Goal: Task Accomplishment & Management: Use online tool/utility

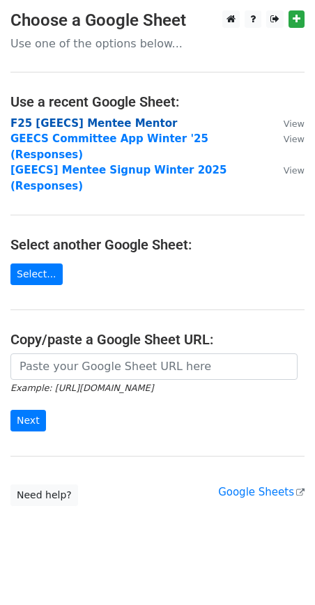
click at [77, 125] on strong "F25 [GEECS] Mentee Mentor" at bounding box center [93, 123] width 167 height 13
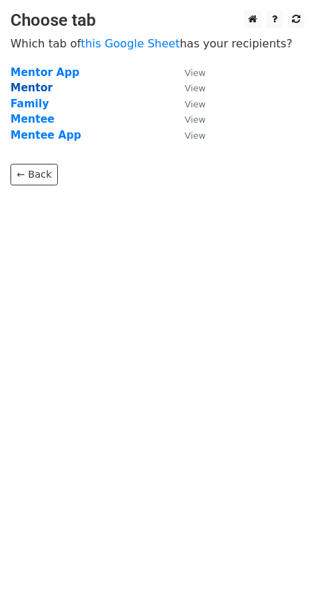
click at [39, 84] on strong "Mentor" at bounding box center [31, 88] width 43 height 13
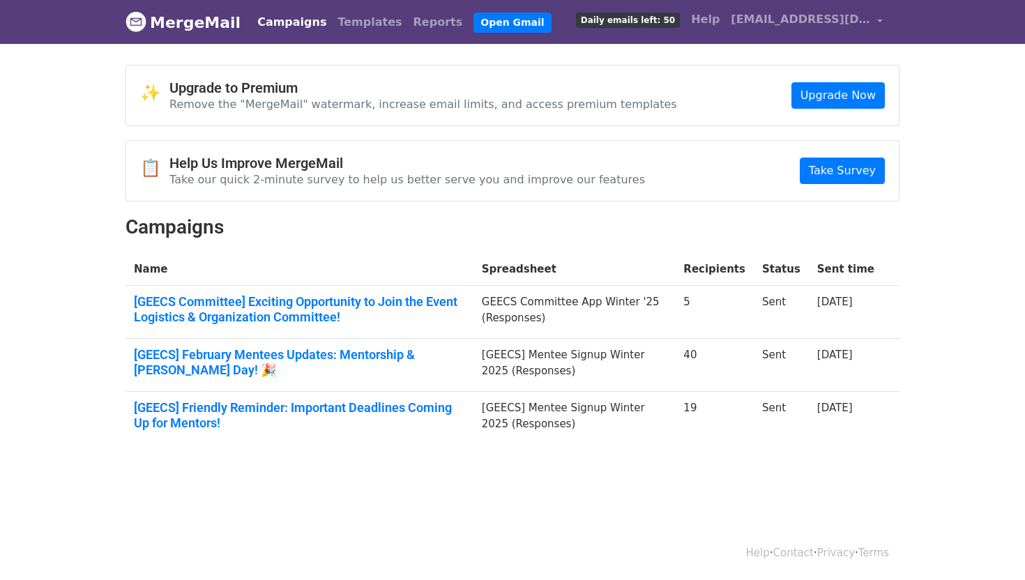
click at [489, 485] on body "MergeMail Campaigns Templates Reports Open Gmail Daily emails left: 50 Help zha…" at bounding box center [512, 256] width 1025 height 512
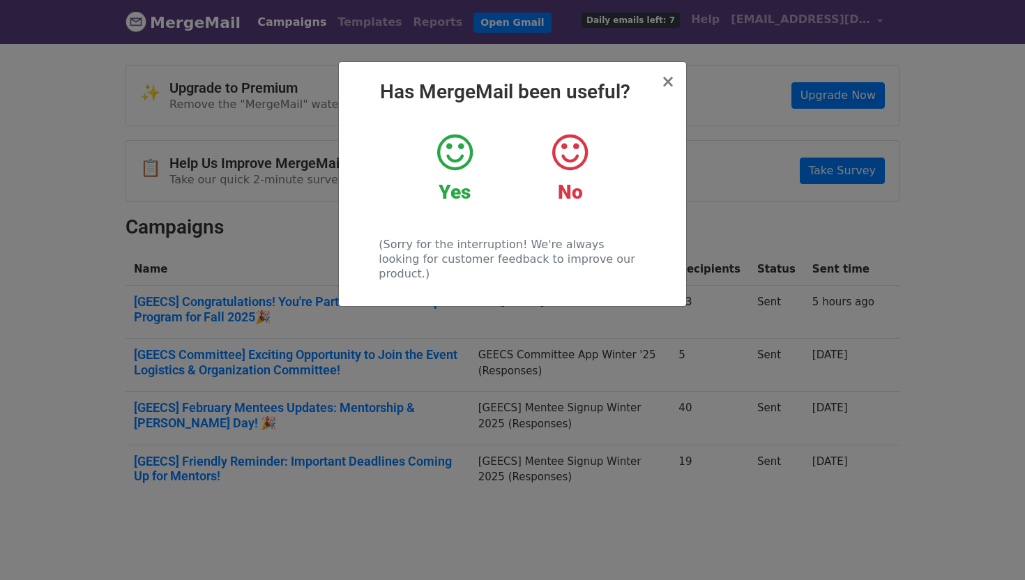
click at [453, 143] on icon at bounding box center [455, 153] width 36 height 42
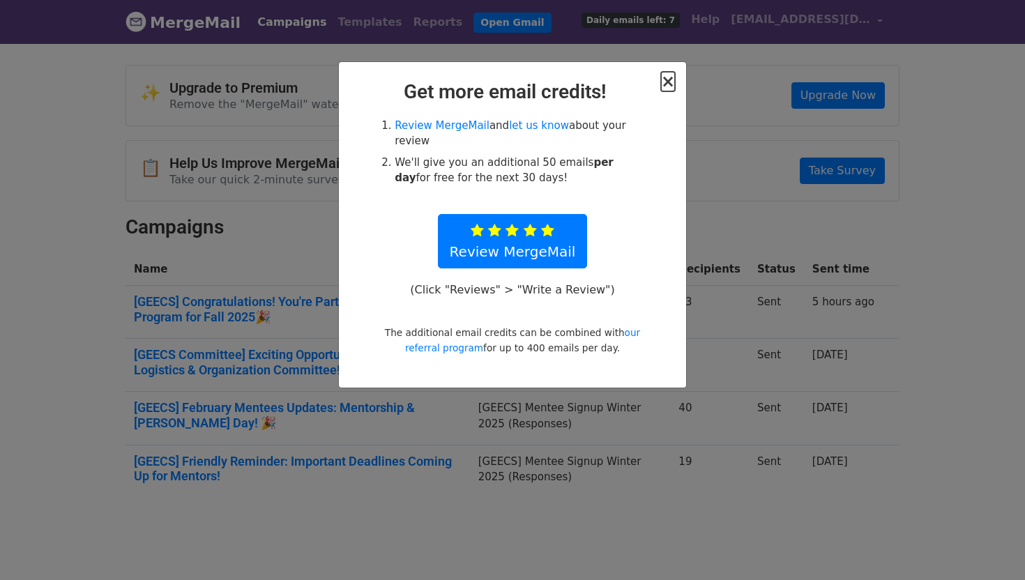
click at [669, 76] on span "×" at bounding box center [668, 82] width 14 height 20
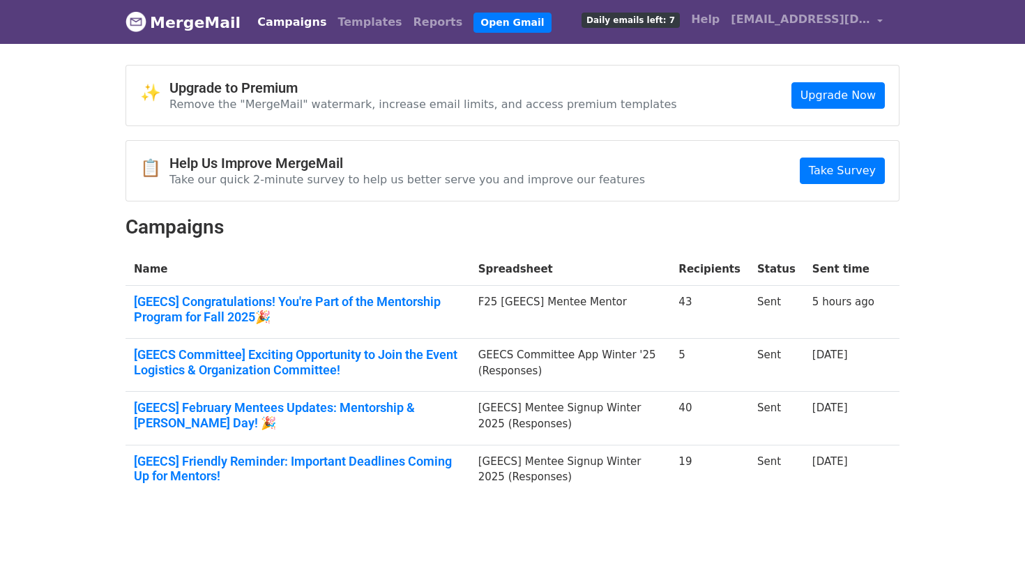
click at [675, 23] on span "Daily emails left: 7" at bounding box center [631, 20] width 98 height 15
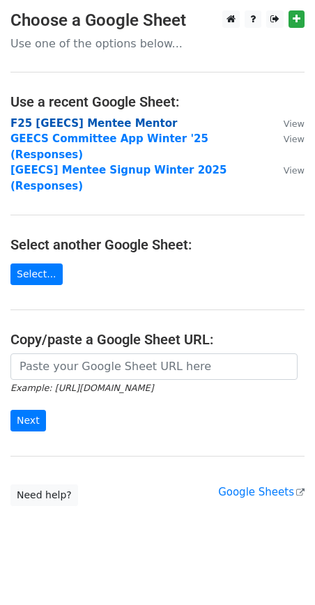
click at [92, 123] on strong "F25 [GEECS] Mentee Mentor" at bounding box center [93, 123] width 167 height 13
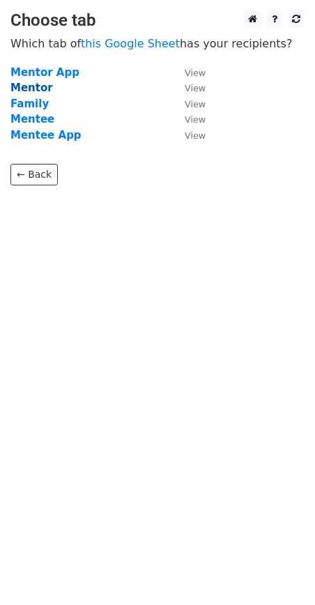
click at [29, 90] on strong "Mentor" at bounding box center [31, 88] width 43 height 13
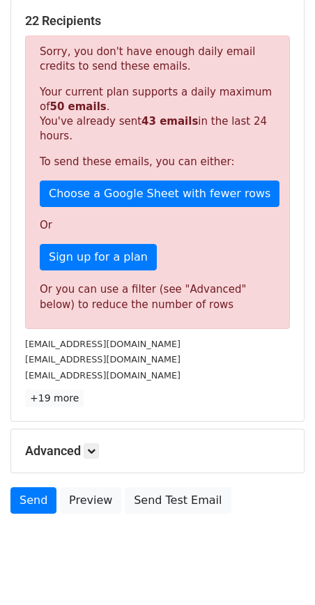
scroll to position [288, 0]
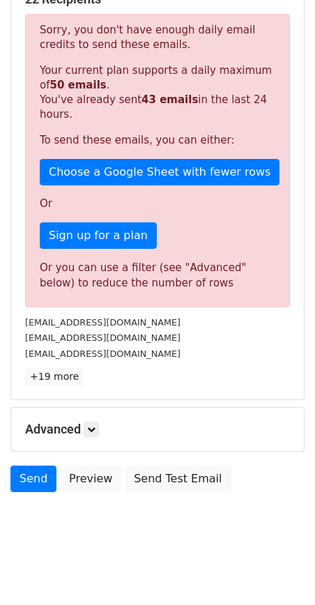
click at [86, 425] on h5 "Advanced" at bounding box center [157, 429] width 265 height 15
click at [91, 425] on icon at bounding box center [91, 429] width 8 height 8
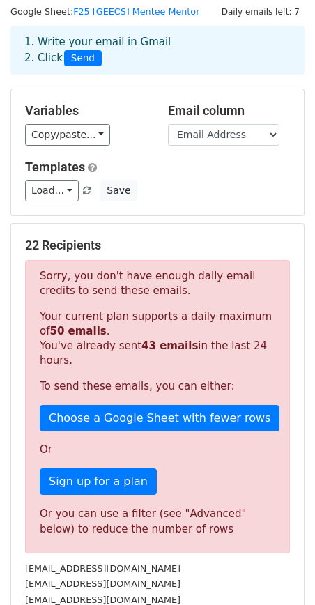
scroll to position [0, 0]
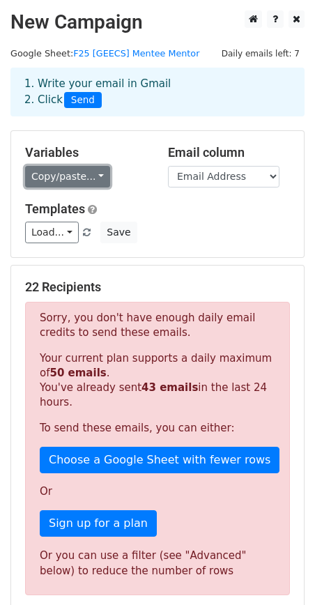
click at [77, 181] on link "Copy/paste..." at bounding box center [67, 177] width 85 height 22
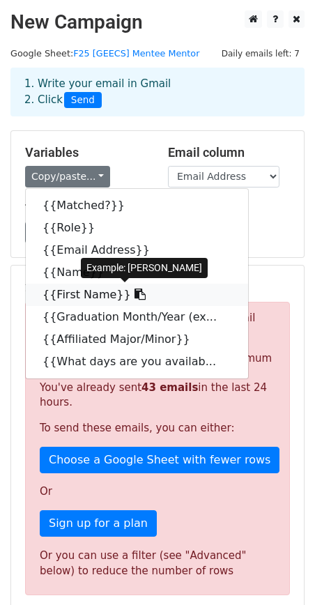
click at [77, 289] on link "{{First Name}}" at bounding box center [137, 295] width 222 height 22
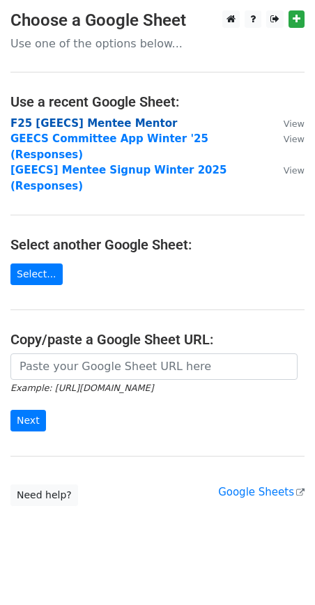
click at [121, 126] on strong "F25 [GEECS] Mentee Mentor" at bounding box center [93, 123] width 167 height 13
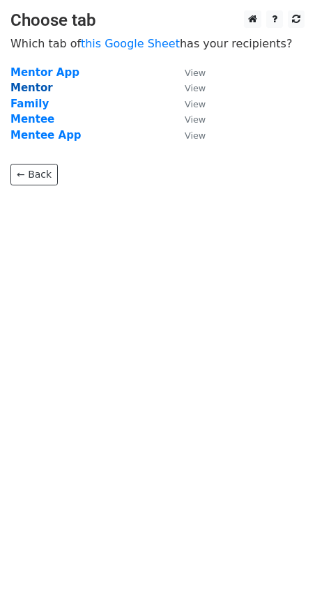
click at [29, 85] on strong "Mentor" at bounding box center [31, 88] width 43 height 13
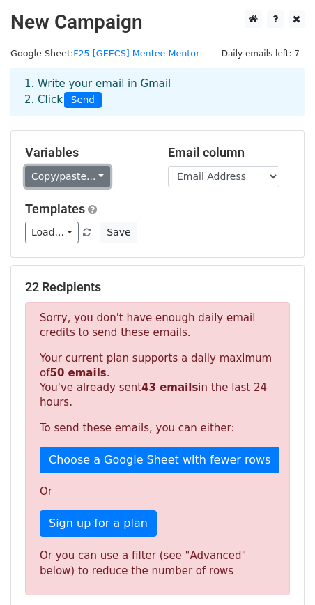
click at [71, 176] on link "Copy/paste..." at bounding box center [67, 177] width 85 height 22
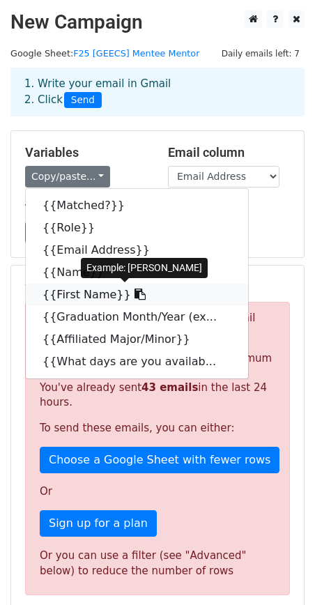
click at [84, 294] on link "{{First Name}}" at bounding box center [137, 295] width 222 height 22
